Goal: Find specific page/section: Find specific page/section

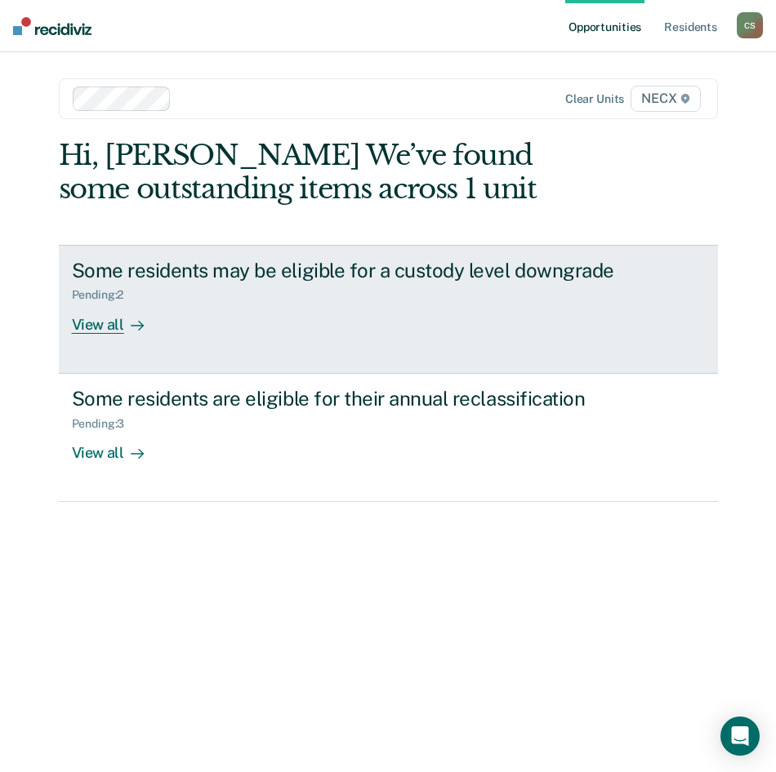
click at [128, 313] on div "View all" at bounding box center [117, 318] width 91 height 32
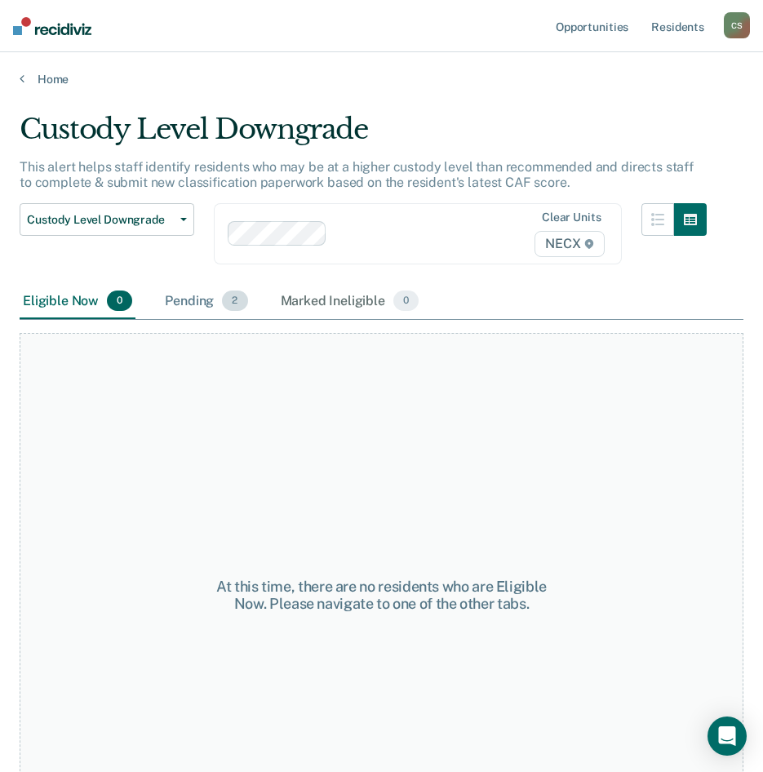
click at [225, 298] on span "2" at bounding box center [234, 301] width 25 height 21
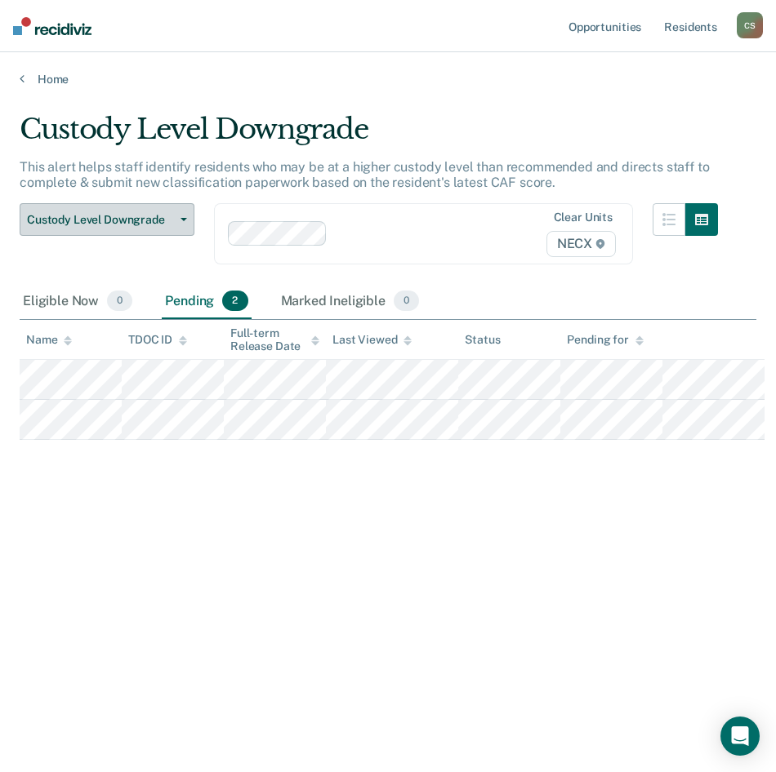
click at [169, 214] on span "Custody Level Downgrade" at bounding box center [100, 220] width 147 height 14
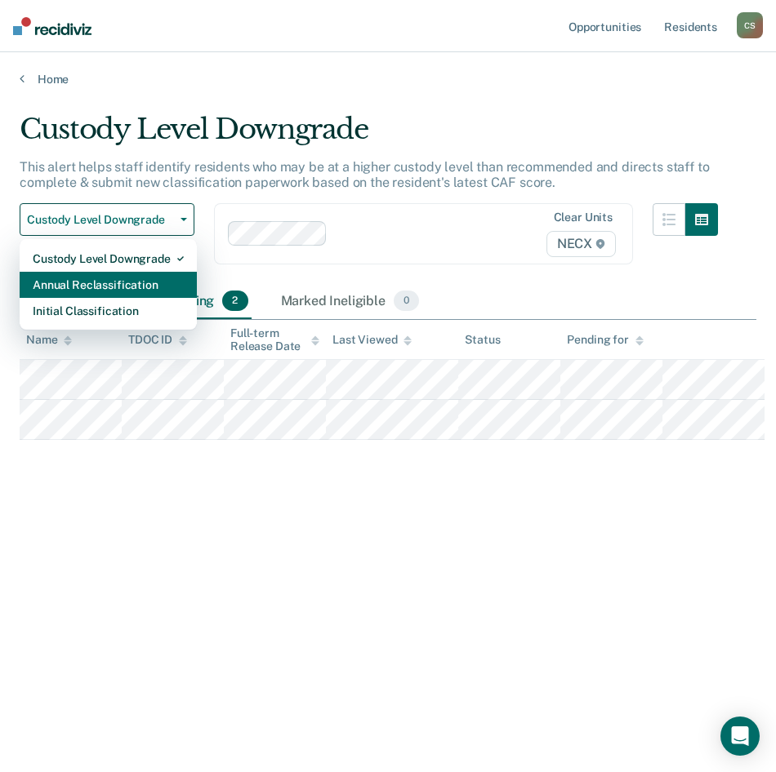
click at [141, 280] on div "Annual Reclassification" at bounding box center [108, 285] width 151 height 26
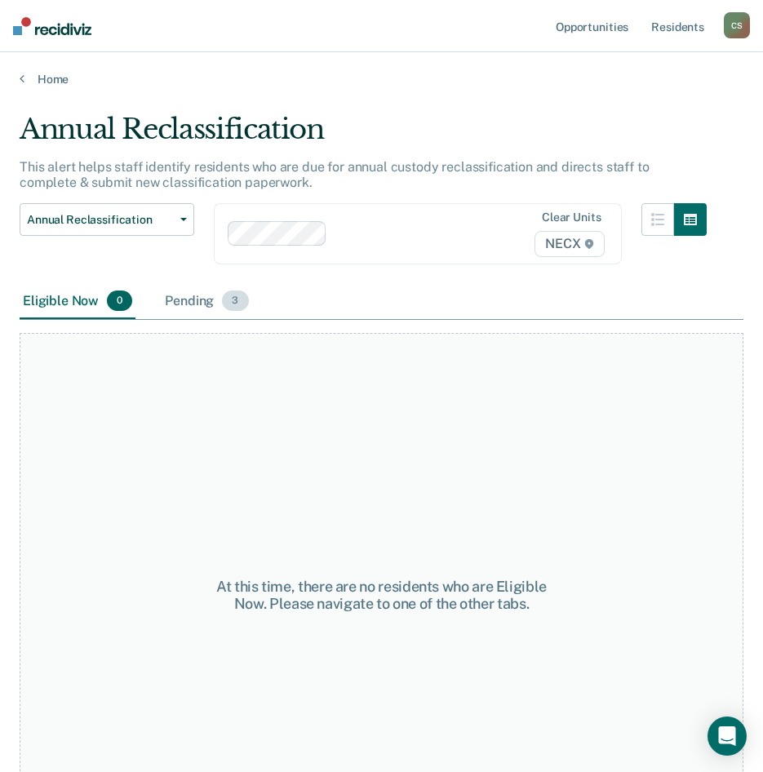
click at [225, 302] on span "3" at bounding box center [235, 301] width 26 height 21
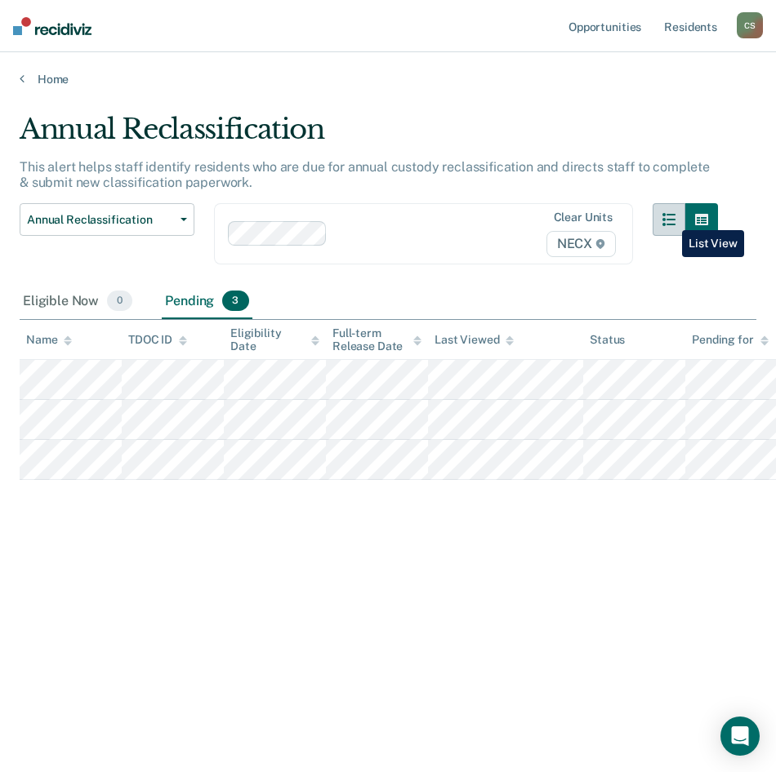
click at [670, 218] on icon "button" at bounding box center [668, 219] width 13 height 13
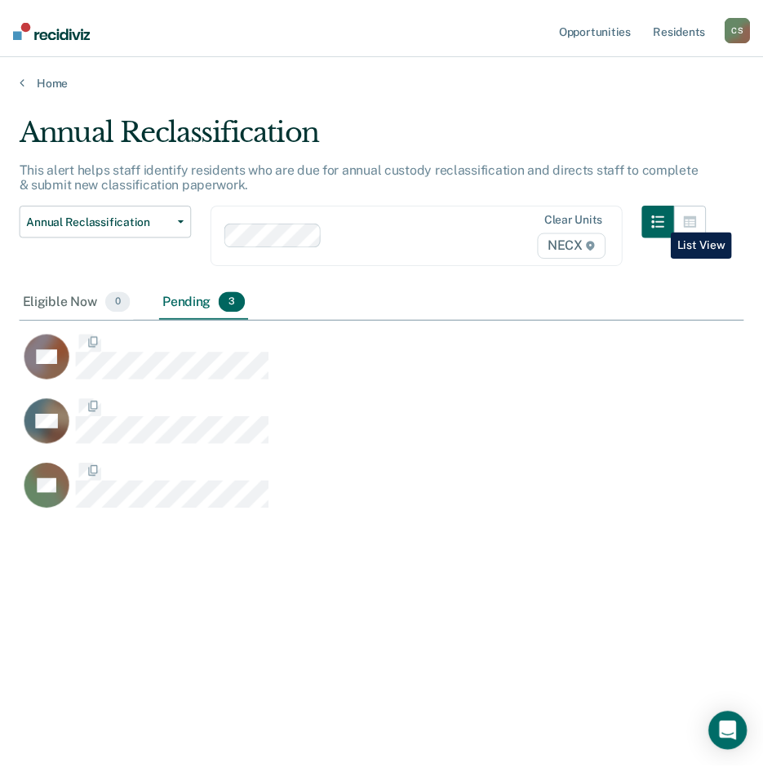
scroll to position [525, 724]
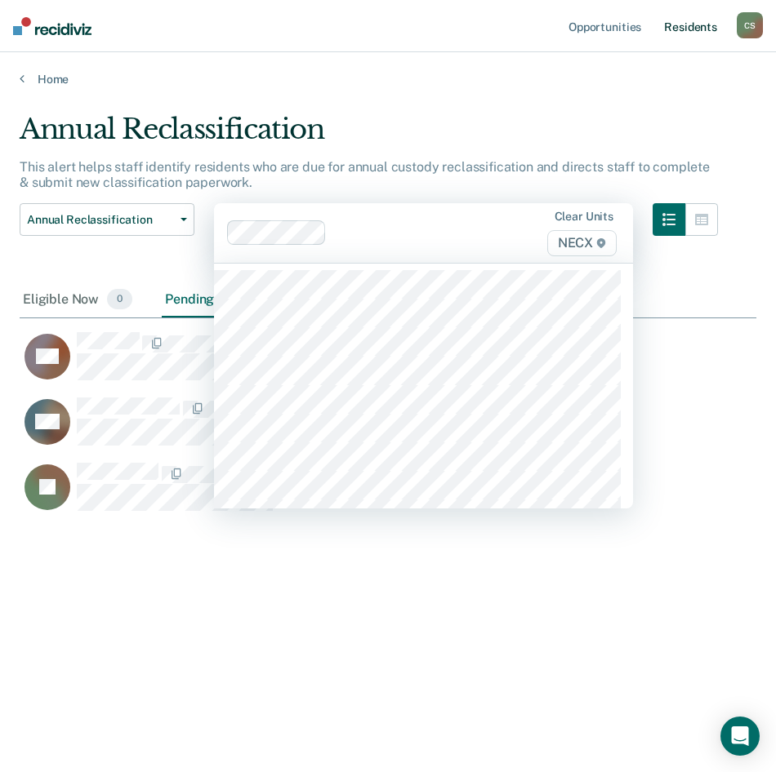
click at [695, 19] on link "Resident s" at bounding box center [691, 26] width 60 height 52
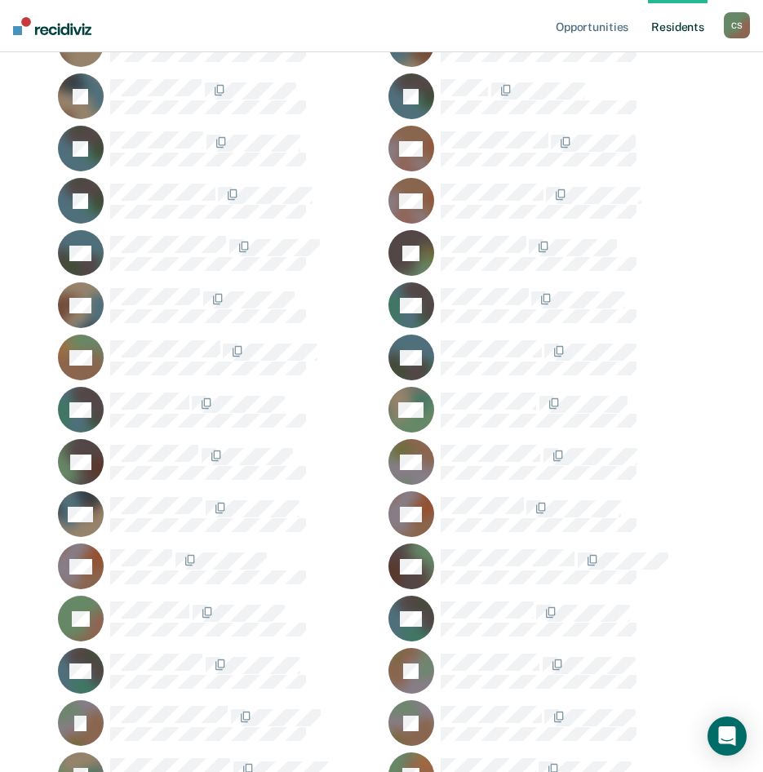
scroll to position [1143, 0]
